Goal: Transaction & Acquisition: Purchase product/service

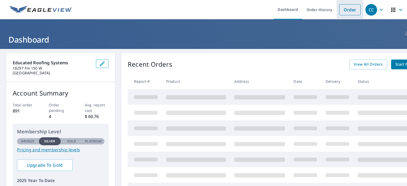
click at [347, 11] on link "Order" at bounding box center [349, 9] width 21 height 11
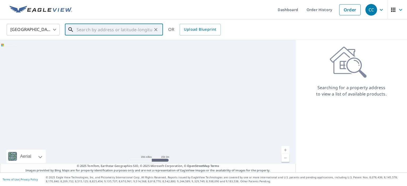
click at [98, 30] on input "text" at bounding box center [114, 29] width 75 height 15
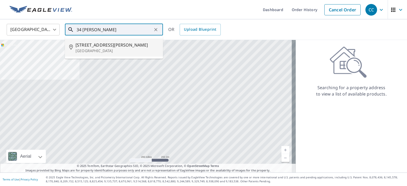
click at [92, 46] on span "[STREET_ADDRESS][PERSON_NAME]" at bounding box center [116, 45] width 83 height 6
type input "[STREET_ADDRESS][PERSON_NAME][PERSON_NAME]"
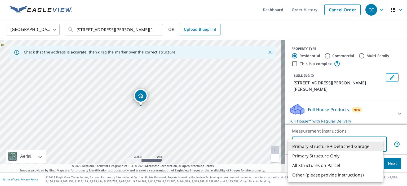
click at [321, 144] on body "CC CC Dashboard Order History Cancel Order CC [GEOGRAPHIC_DATA] [GEOGRAPHIC_DAT…" at bounding box center [203, 93] width 407 height 186
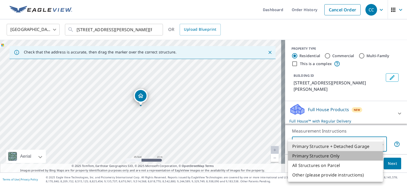
click at [322, 154] on li "Primary Structure Only" at bounding box center [335, 156] width 95 height 10
type input "2"
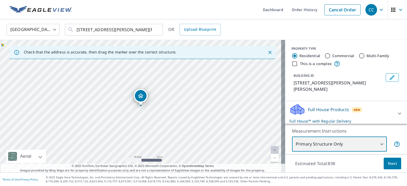
scroll to position [26, 0]
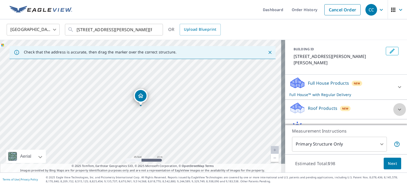
click at [396, 106] on icon at bounding box center [399, 109] width 6 height 6
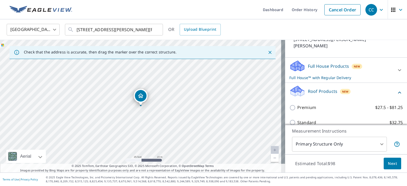
scroll to position [53, 0]
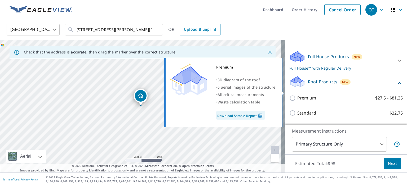
click at [308, 95] on p "Premium" at bounding box center [306, 98] width 19 height 7
click at [297, 95] on input "Premium $27.5 - $81.25" at bounding box center [293, 98] width 8 height 6
checkbox input "true"
checkbox input "false"
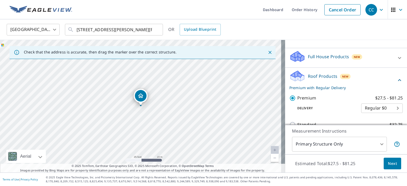
click at [392, 164] on span "Next" at bounding box center [392, 163] width 9 height 7
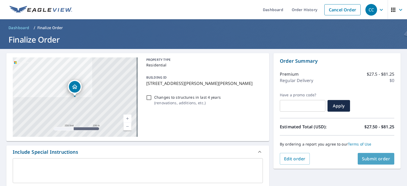
click at [370, 160] on span "Submit order" at bounding box center [376, 159] width 28 height 6
